Goal: Transaction & Acquisition: Book appointment/travel/reservation

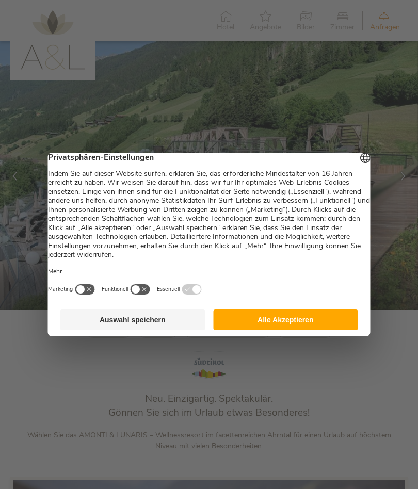
click at [309, 328] on button "Alle Akzeptieren" at bounding box center [285, 320] width 145 height 21
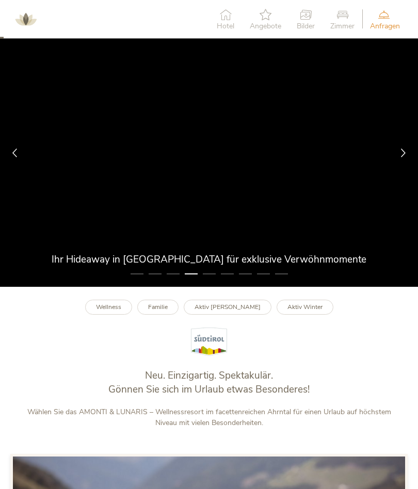
scroll to position [23, 0]
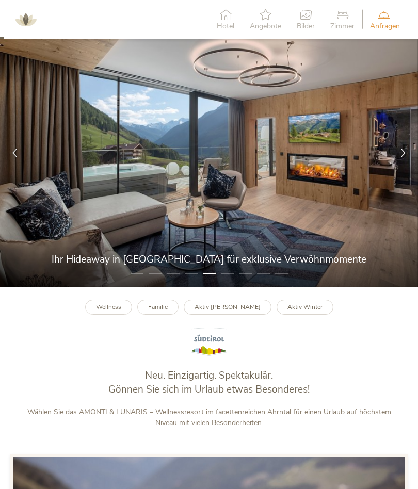
click at [223, 20] on div "Hotel" at bounding box center [225, 19] width 33 height 31
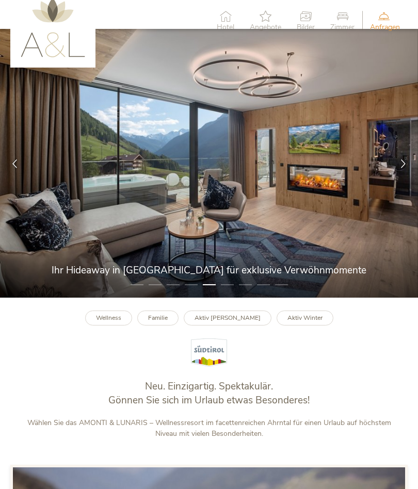
scroll to position [0, 0]
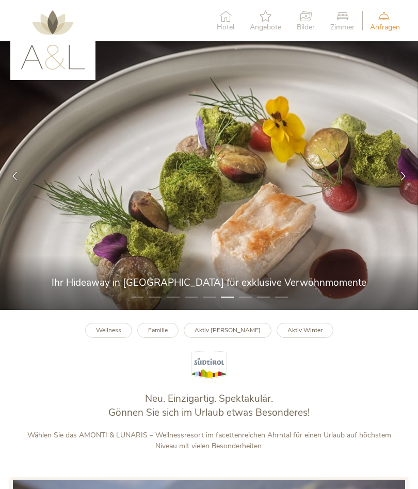
click at [341, 28] on span "Zimmer" at bounding box center [342, 27] width 24 height 7
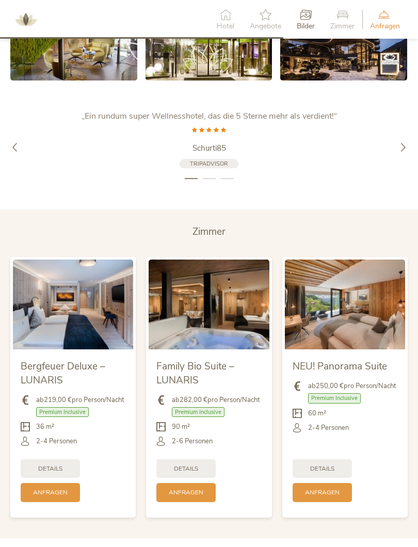
scroll to position [1798, 0]
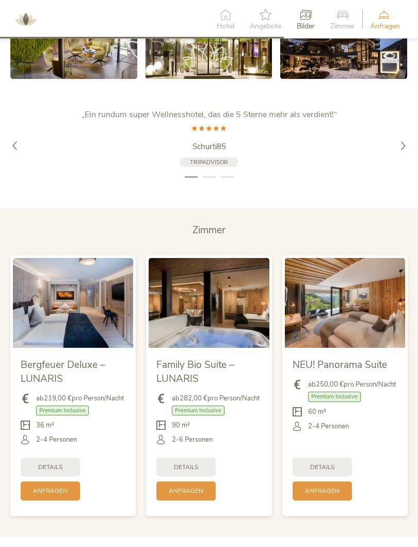
click at [369, 315] on img at bounding box center [345, 303] width 120 height 90
click at [339, 467] on div "Details" at bounding box center [322, 467] width 59 height 19
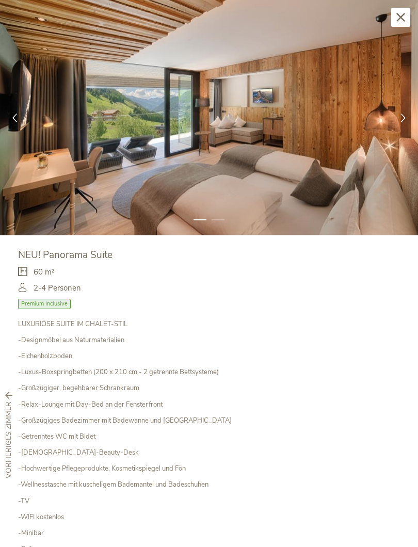
click at [405, 121] on div at bounding box center [402, 117] width 29 height 29
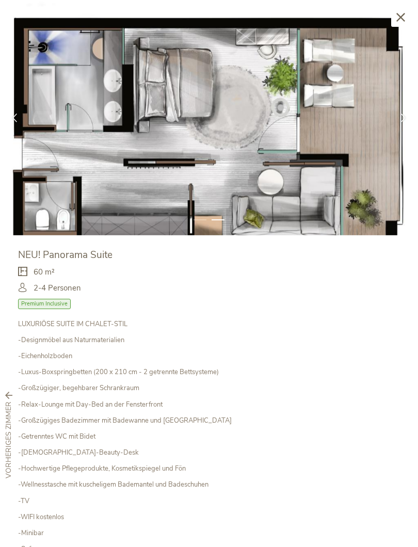
scroll to position [0, 0]
click at [394, 29] on img at bounding box center [209, 117] width 418 height 235
click at [402, 21] on icon at bounding box center [400, 17] width 9 height 9
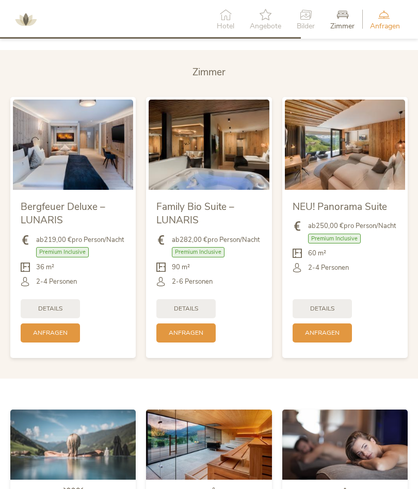
scroll to position [1924, 0]
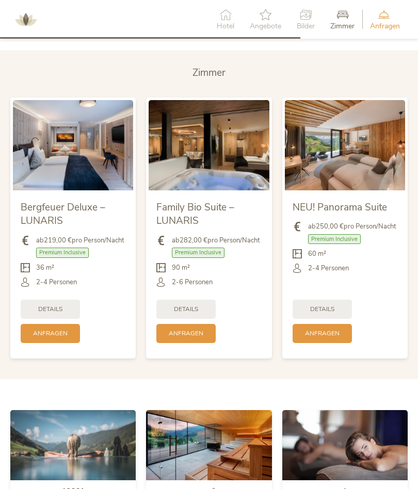
click at [197, 305] on span "Details" at bounding box center [186, 309] width 24 height 9
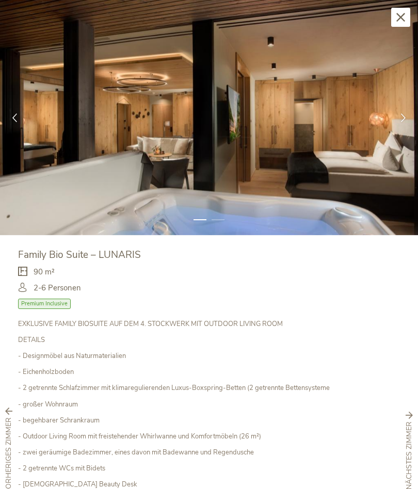
scroll to position [0, 0]
click at [402, 13] on icon at bounding box center [400, 17] width 9 height 9
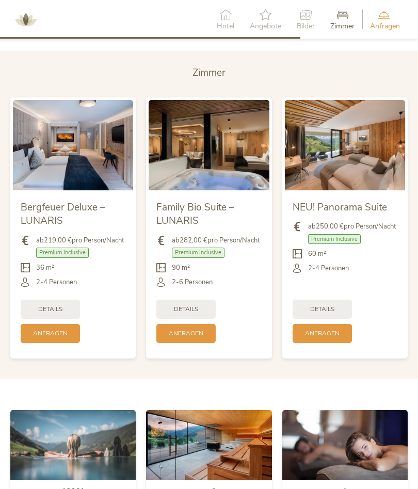
click at [60, 315] on div "Details" at bounding box center [50, 309] width 59 height 19
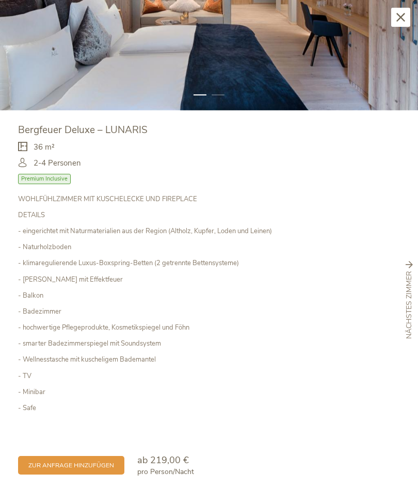
scroll to position [123, 0]
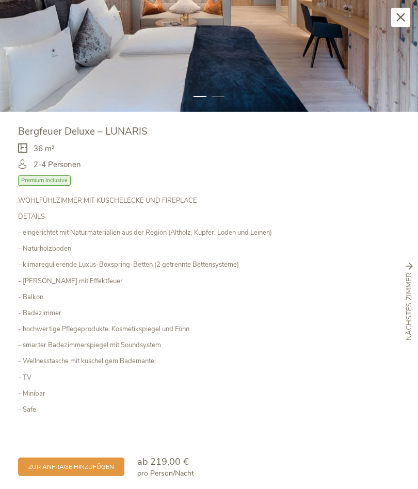
click at [410, 19] on div "Schließen" at bounding box center [400, 17] width 19 height 19
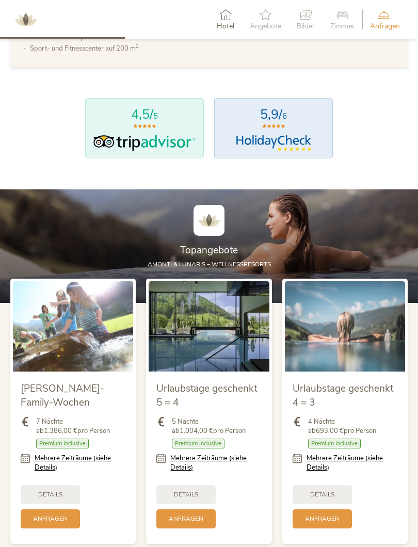
scroll to position [792, 0]
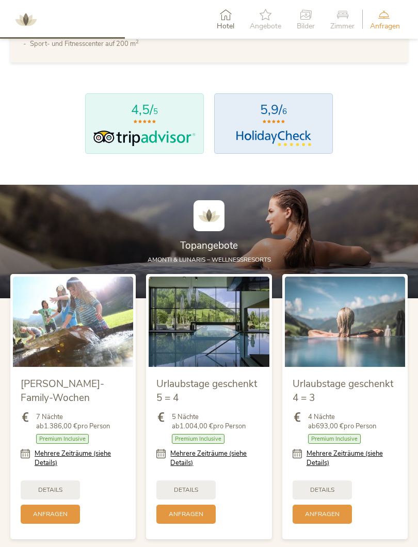
click at [346, 16] on icon at bounding box center [342, 14] width 24 height 11
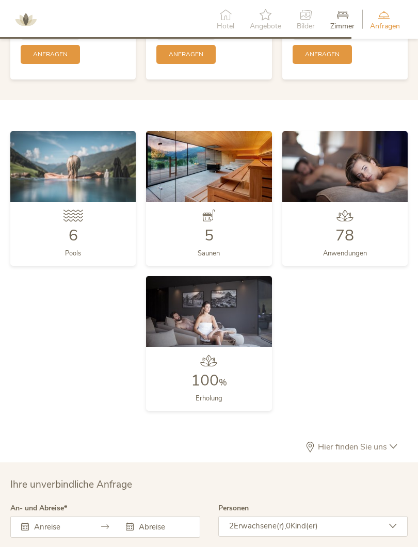
scroll to position [2228, 0]
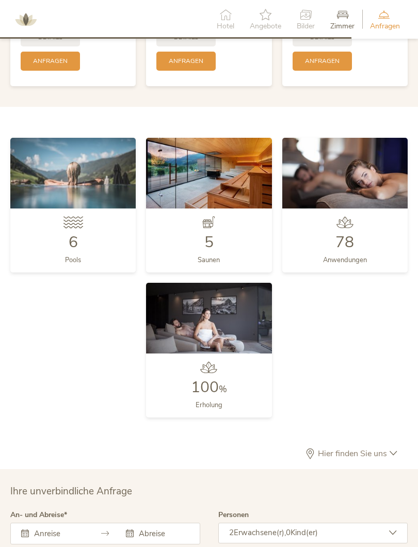
click at [353, 243] on span "78" at bounding box center [344, 242] width 19 height 21
click at [356, 191] on img at bounding box center [344, 173] width 125 height 71
click at [355, 180] on img at bounding box center [344, 173] width 125 height 71
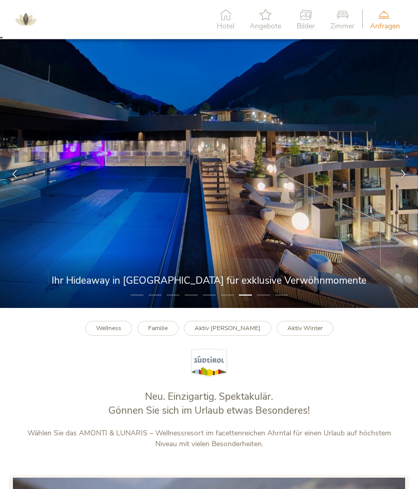
scroll to position [0, 0]
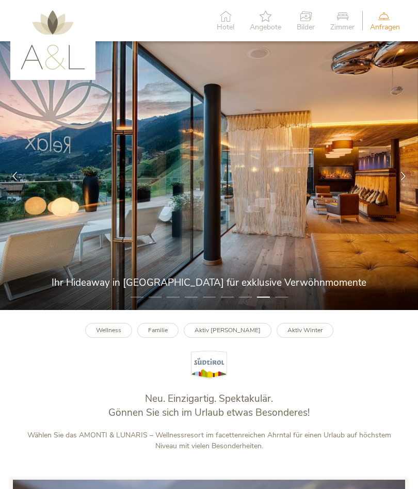
click at [403, 173] on icon at bounding box center [403, 175] width 9 height 9
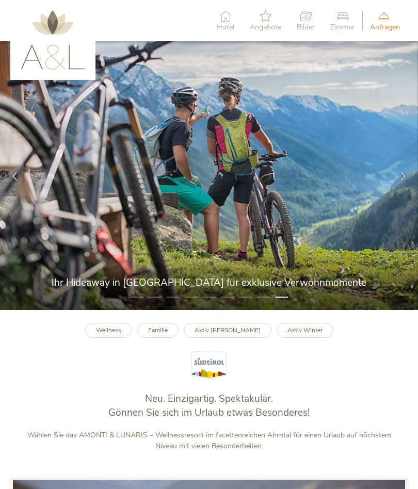
click at [403, 182] on div at bounding box center [402, 175] width 29 height 29
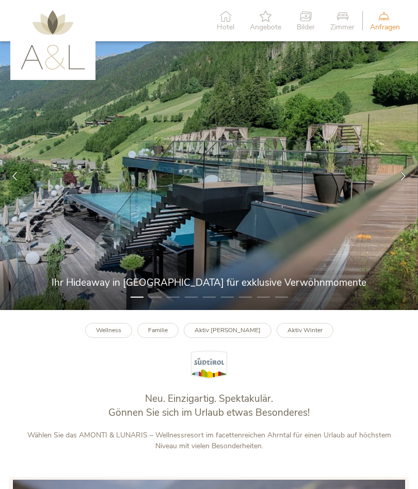
click at [401, 184] on div at bounding box center [402, 175] width 29 height 29
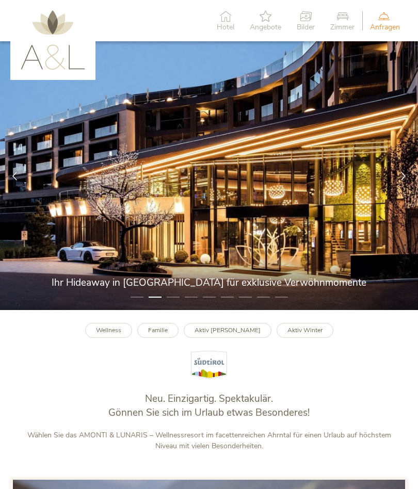
click at [403, 177] on icon at bounding box center [403, 175] width 9 height 9
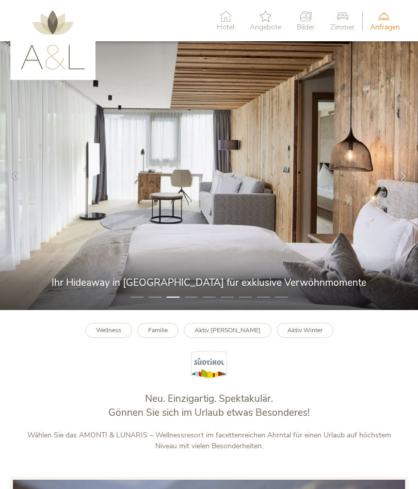
click at [400, 182] on div at bounding box center [402, 175] width 29 height 29
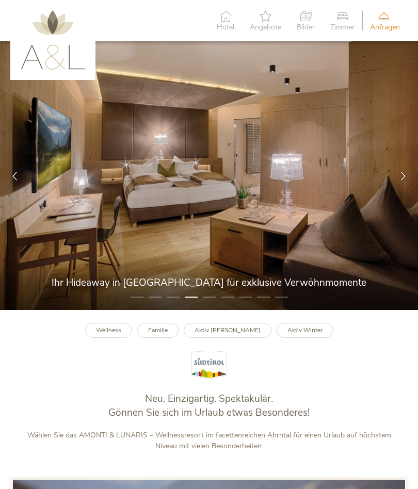
click at [398, 184] on div at bounding box center [402, 175] width 29 height 29
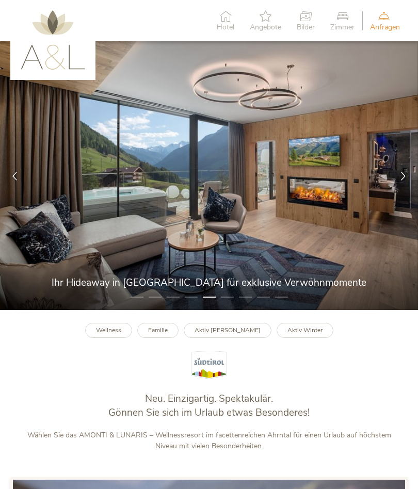
click at [396, 201] on img at bounding box center [209, 175] width 418 height 269
click at [400, 180] on div at bounding box center [402, 175] width 29 height 29
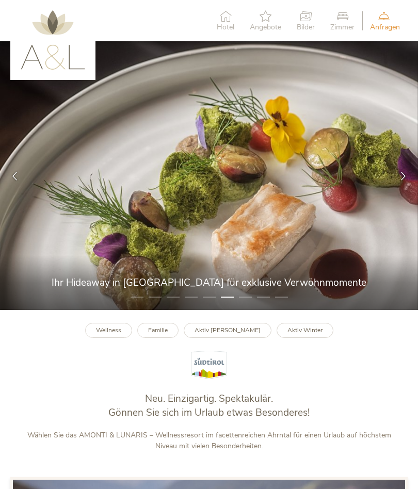
click at [341, 232] on img at bounding box center [209, 175] width 418 height 269
click at [350, 25] on span "Zimmer" at bounding box center [342, 27] width 24 height 7
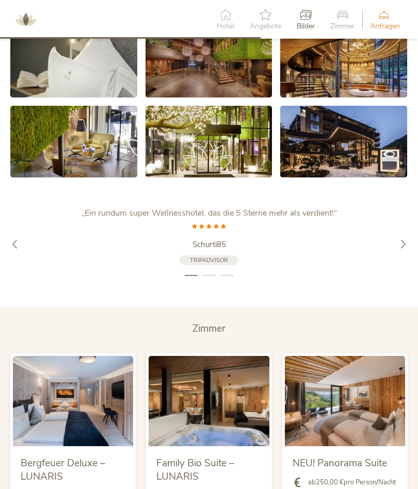
scroll to position [1667, 0]
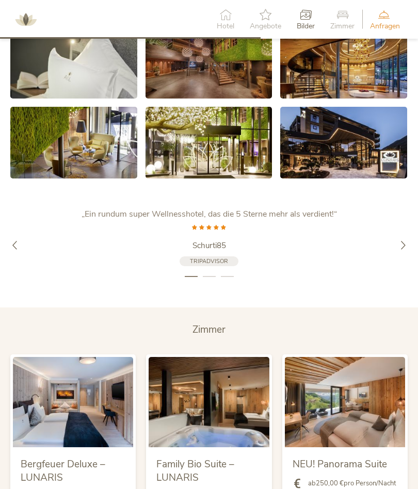
click at [410, 230] on div at bounding box center [402, 244] width 29 height 29
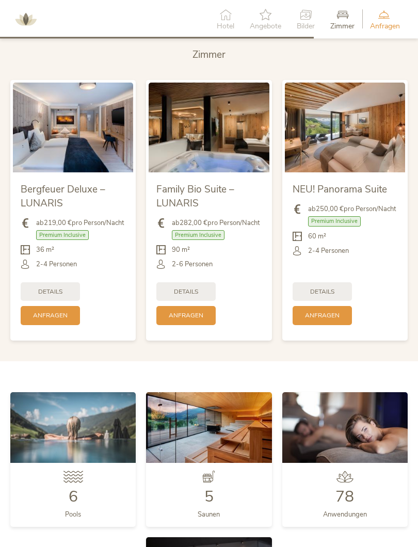
scroll to position [1999, 0]
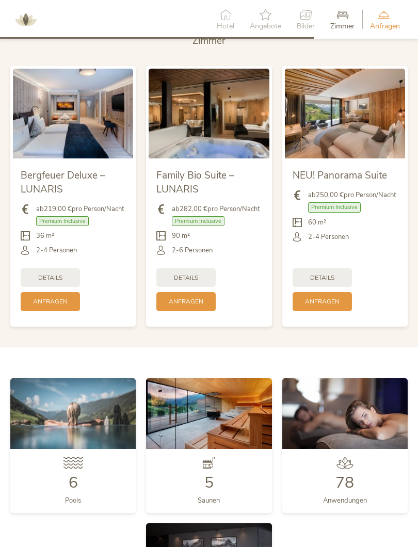
click at [377, 235] on div "2-4 Personen" at bounding box center [345, 236] width 105 height 9
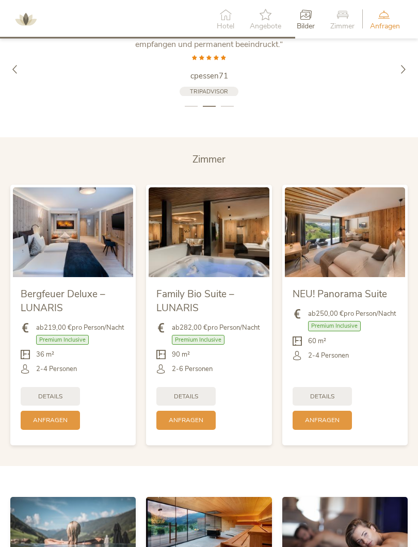
scroll to position [1788, 0]
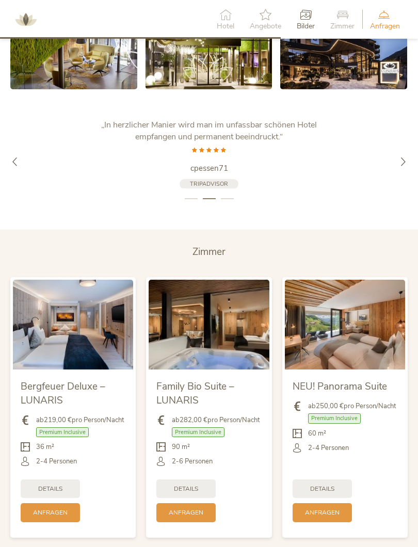
click at [342, 16] on icon at bounding box center [342, 14] width 24 height 11
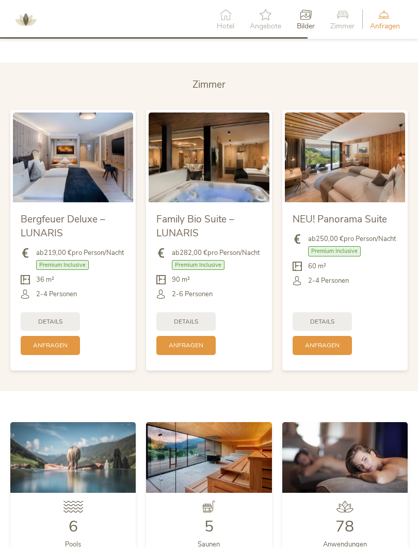
scroll to position [1958, 0]
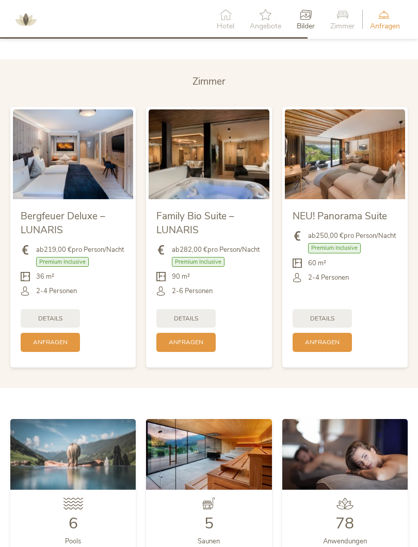
click at [201, 321] on div "Details" at bounding box center [185, 318] width 59 height 19
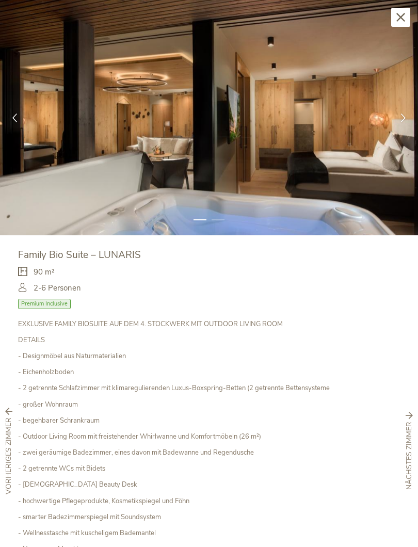
click at [402, 14] on icon at bounding box center [400, 17] width 9 height 9
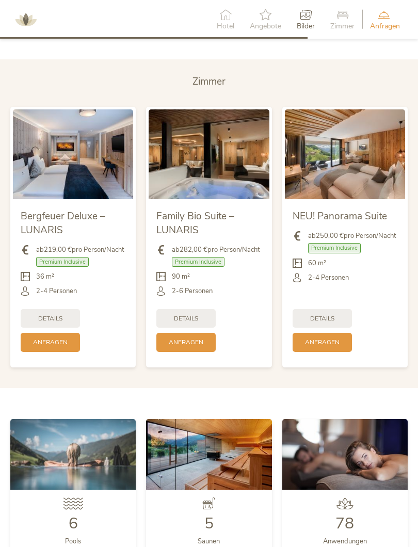
click at [325, 312] on div "Details" at bounding box center [322, 318] width 59 height 19
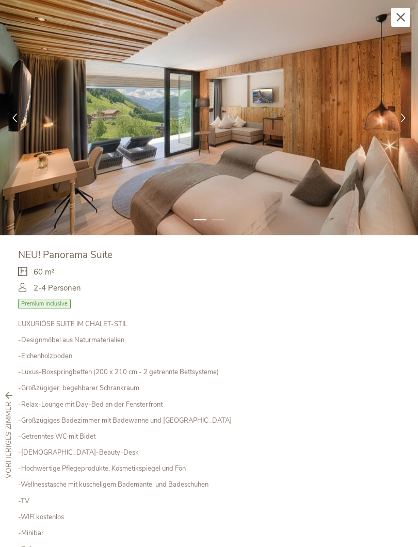
click at [400, 120] on icon at bounding box center [403, 117] width 9 height 9
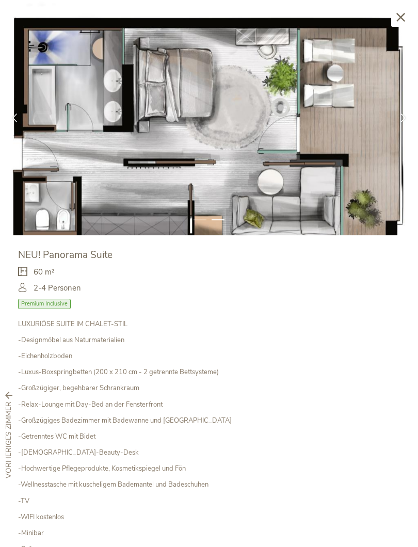
scroll to position [0, 0]
click at [406, 20] on div "Schließen" at bounding box center [400, 17] width 19 height 19
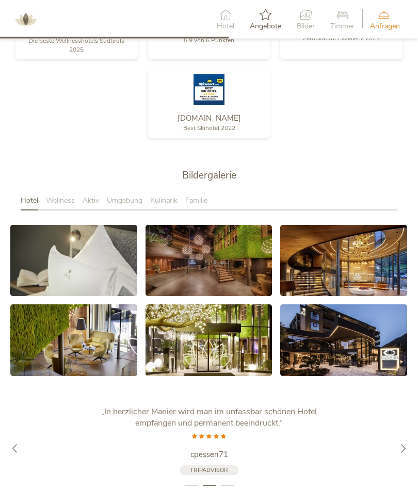
scroll to position [1470, 0]
click at [403, 444] on icon at bounding box center [403, 448] width 9 height 9
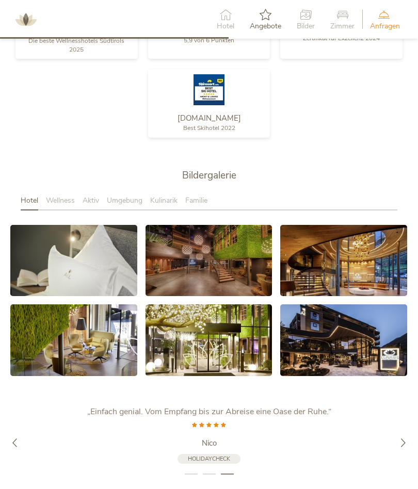
click at [403, 438] on icon at bounding box center [403, 442] width 9 height 9
click at [343, 406] on div "„Ein rundum super Wellnesshotel, das die 5 Sterne mehr als verdient!“ Schurti85…" at bounding box center [209, 435] width 366 height 58
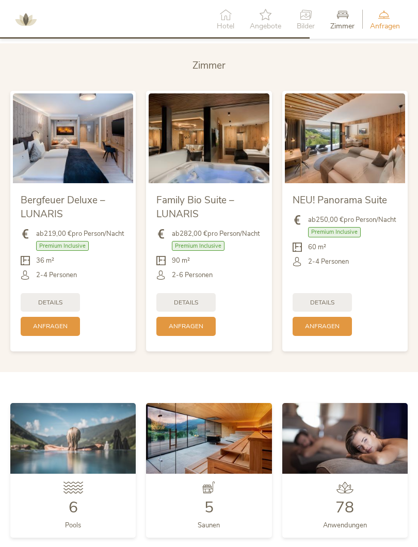
scroll to position [1960, 0]
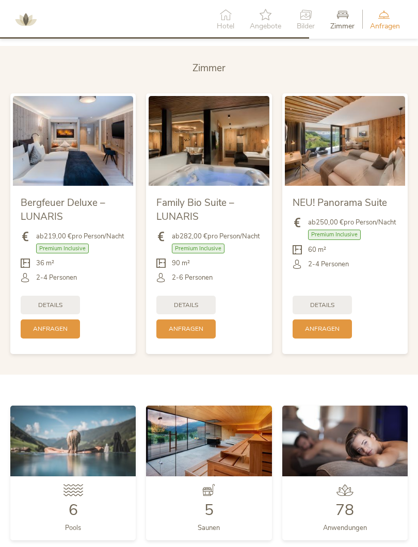
click at [48, 307] on span "Details" at bounding box center [50, 305] width 24 height 9
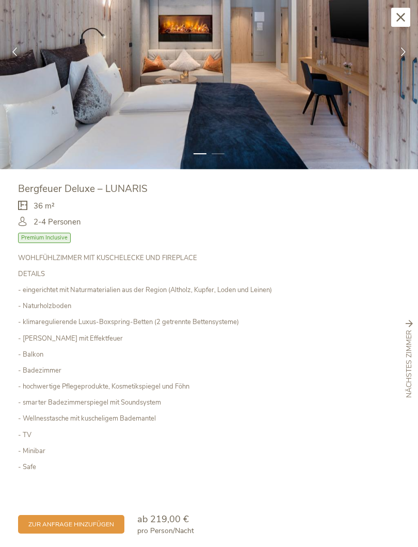
scroll to position [66, 0]
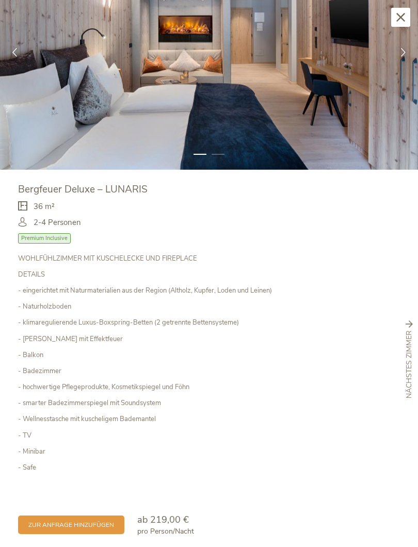
click at [402, 21] on icon at bounding box center [400, 17] width 9 height 9
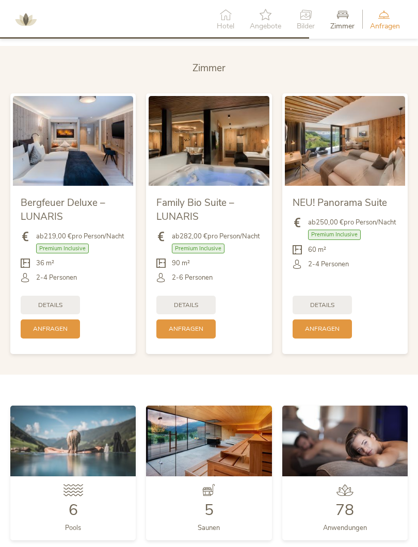
click at [98, 152] on img at bounding box center [73, 141] width 120 height 90
click at [56, 296] on div "Details" at bounding box center [50, 305] width 59 height 19
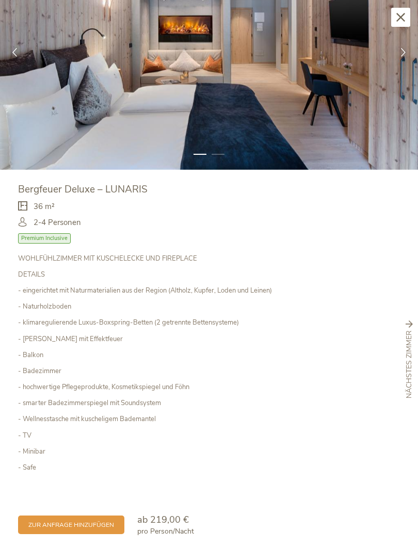
click at [395, 59] on div at bounding box center [402, 51] width 29 height 29
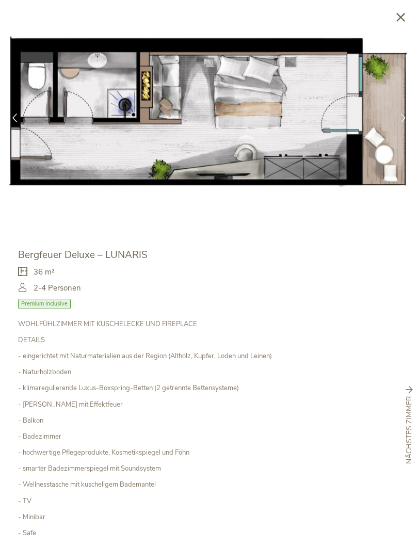
scroll to position [0, 0]
click at [407, 120] on icon at bounding box center [403, 117] width 9 height 9
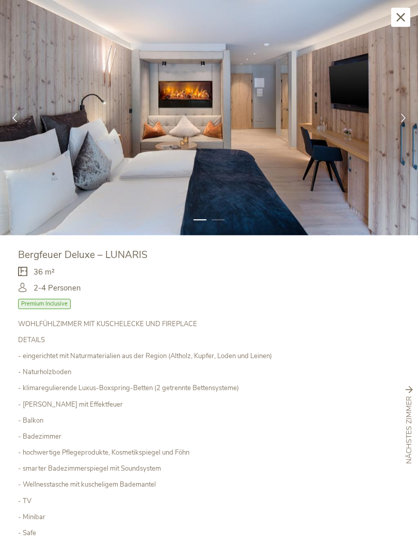
click at [411, 118] on div at bounding box center [402, 117] width 29 height 29
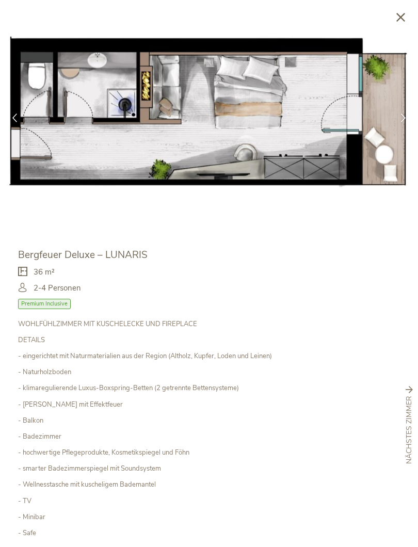
click at [412, 112] on div at bounding box center [402, 117] width 29 height 29
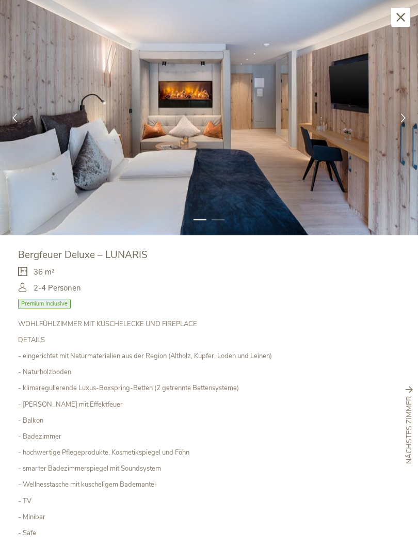
click at [411, 119] on div at bounding box center [402, 117] width 29 height 29
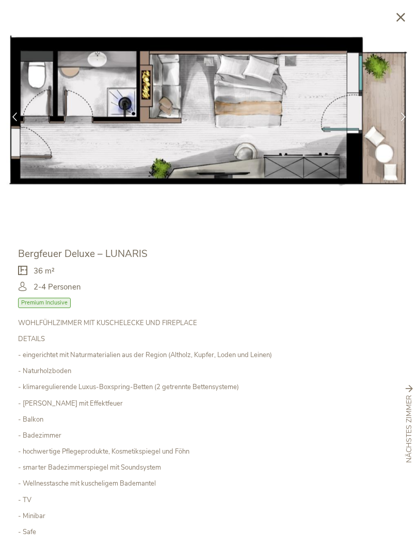
scroll to position [2, 0]
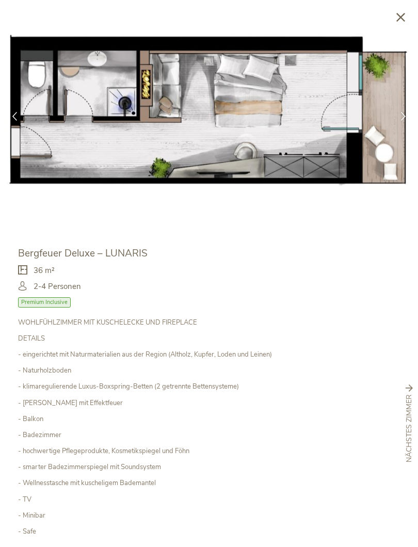
click at [402, 120] on div at bounding box center [402, 115] width 29 height 29
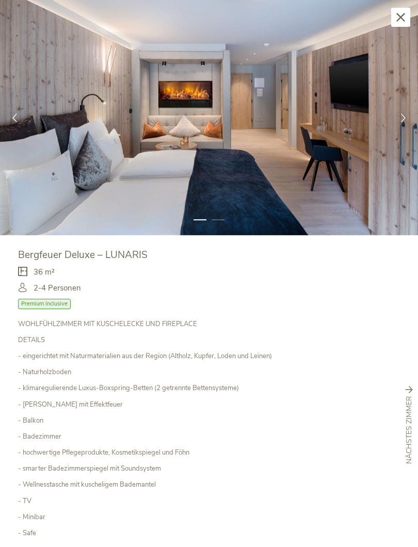
scroll to position [0, 0]
click at [404, 24] on div "Schließen" at bounding box center [400, 17] width 19 height 19
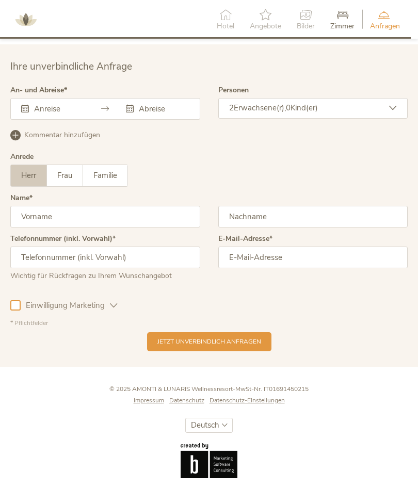
scroll to position [2677, 0]
